Goal: Information Seeking & Learning: Learn about a topic

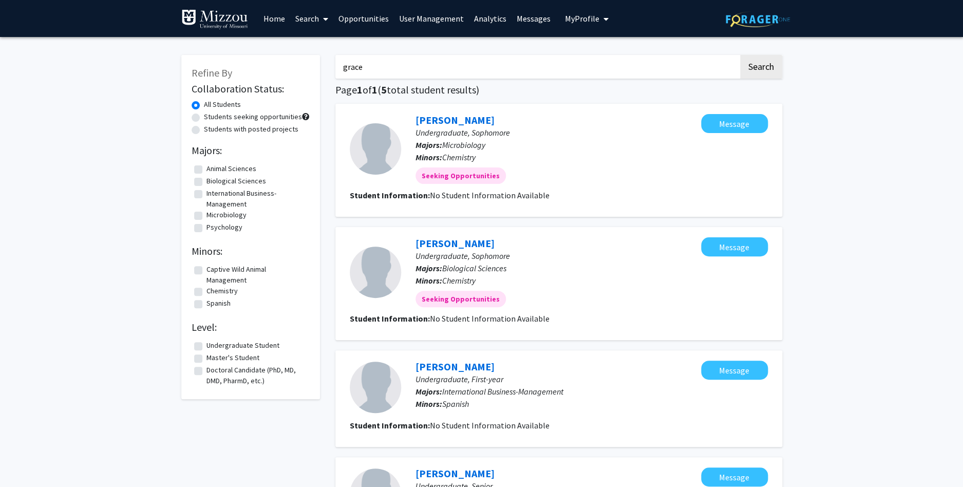
click at [272, 18] on link "Home" at bounding box center [274, 19] width 32 height 36
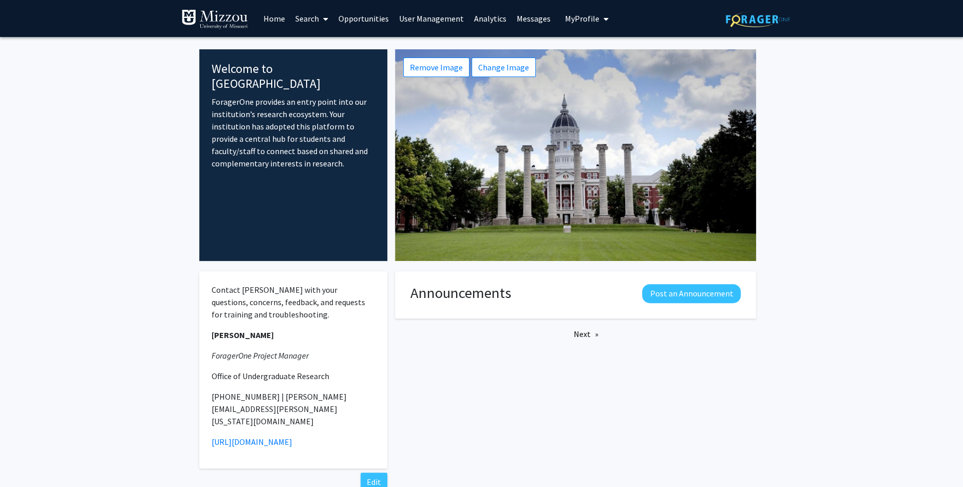
click at [476, 19] on link "Analytics" at bounding box center [490, 19] width 43 height 36
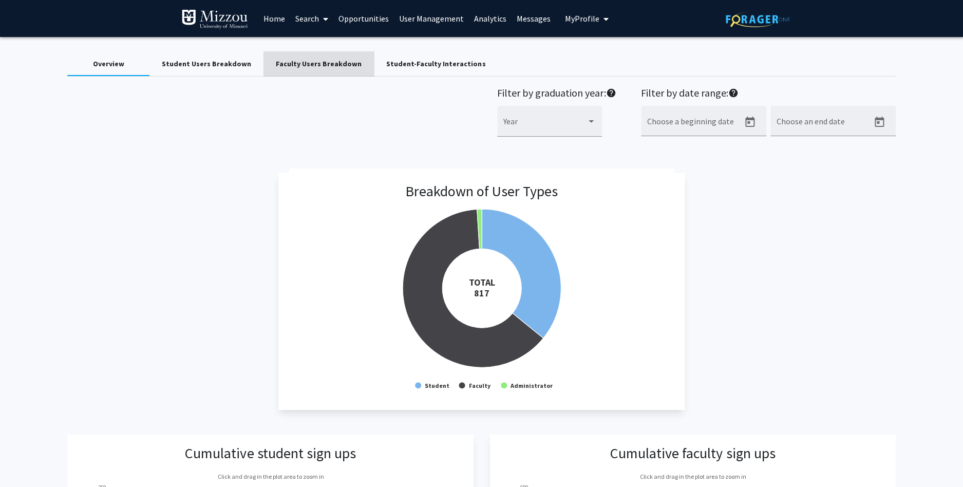
click at [313, 61] on div "Faculty Users Breakdown" at bounding box center [319, 64] width 86 height 11
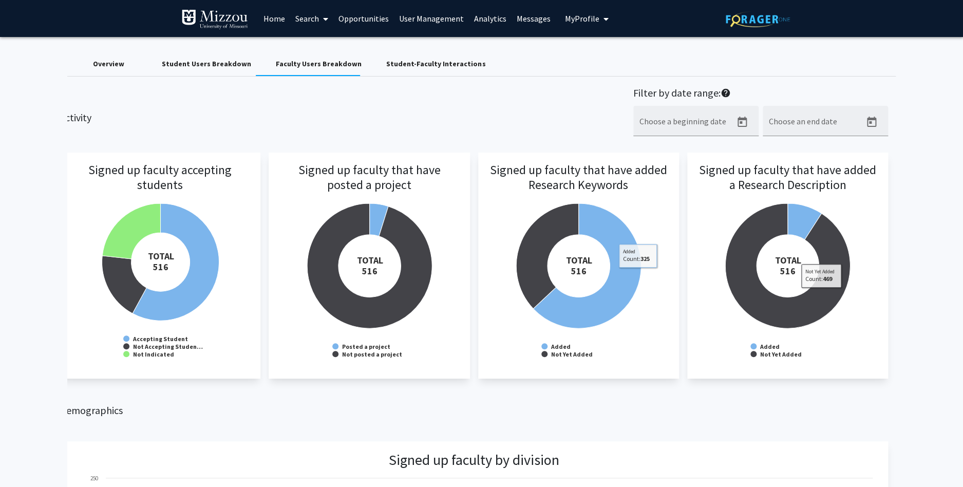
scroll to position [5, 0]
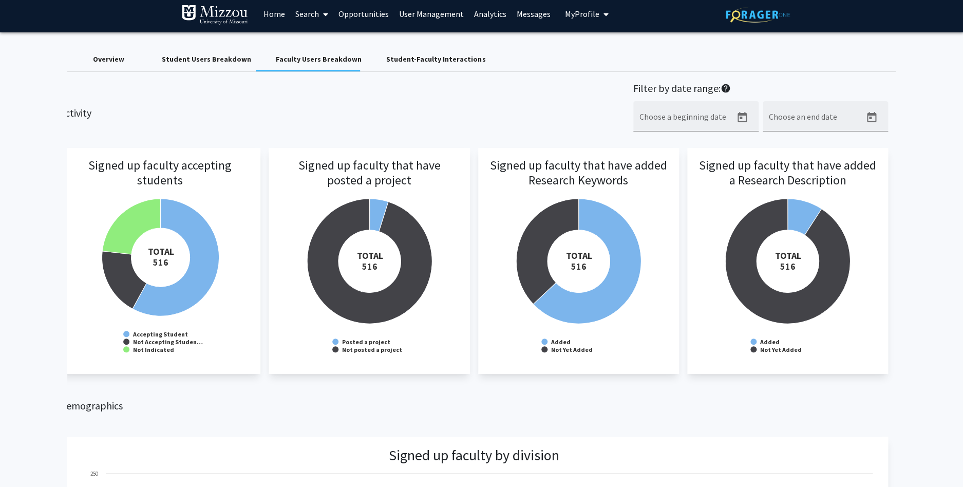
click at [180, 57] on div "Student Users Breakdown" at bounding box center [206, 59] width 89 height 11
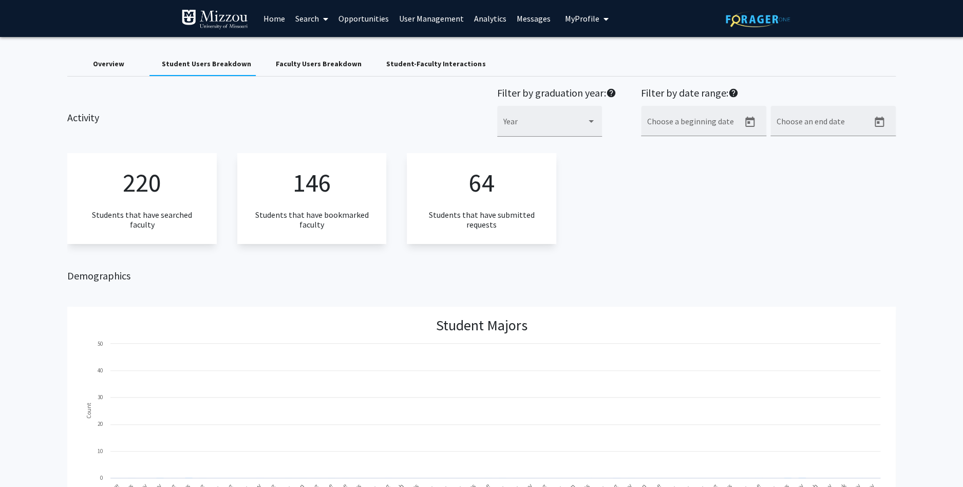
scroll to position [0, 8]
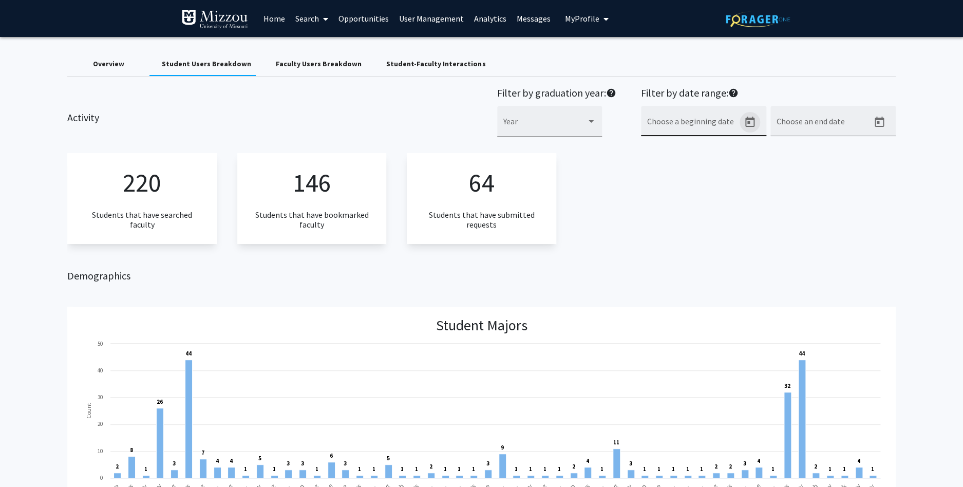
click at [751, 123] on icon "Open calendar" at bounding box center [749, 122] width 12 height 12
click at [672, 265] on div "18" at bounding box center [675, 265] width 18 height 18
type input "[DATE]"
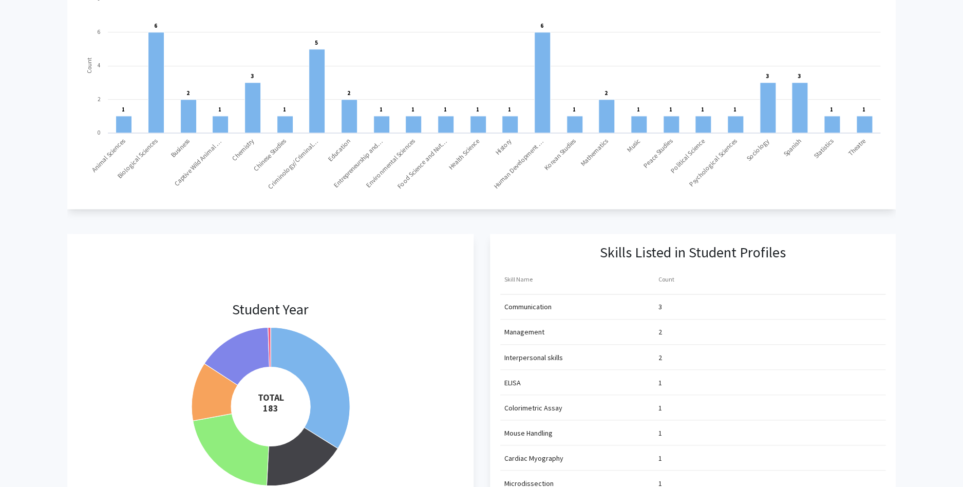
scroll to position [786, 0]
